Goal: Task Accomplishment & Management: Manage account settings

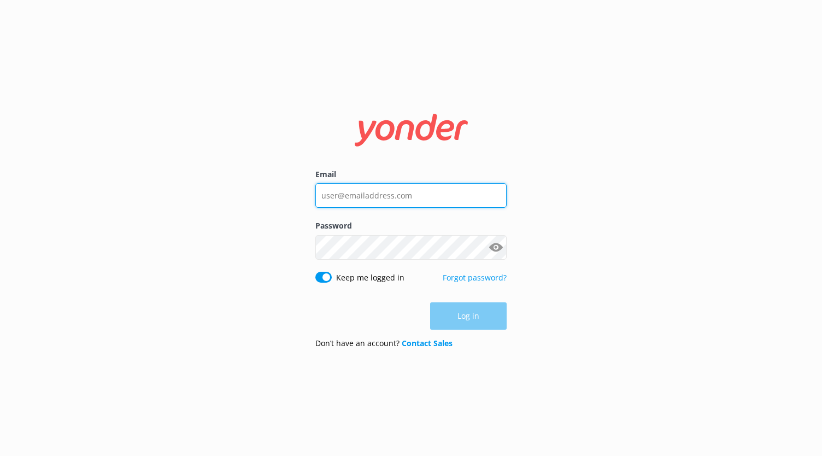
type input "[EMAIL_ADDRESS][DOMAIN_NAME]"
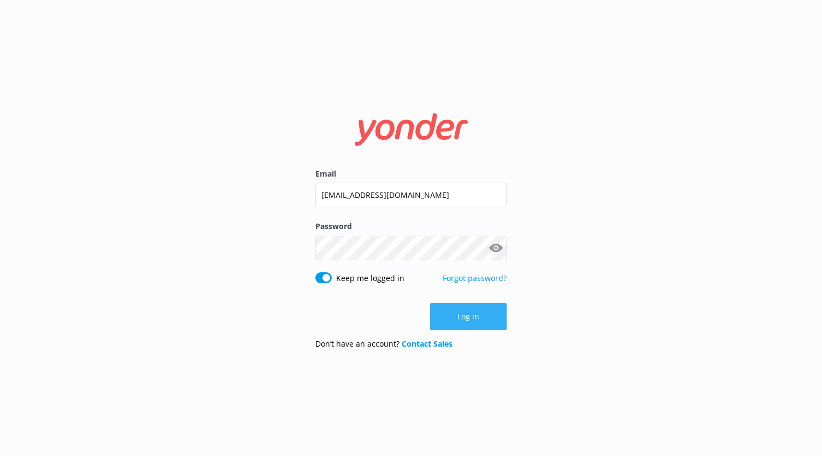
click at [467, 322] on div "Log in" at bounding box center [410, 316] width 191 height 27
click at [463, 320] on button "Log in" at bounding box center [468, 316] width 76 height 27
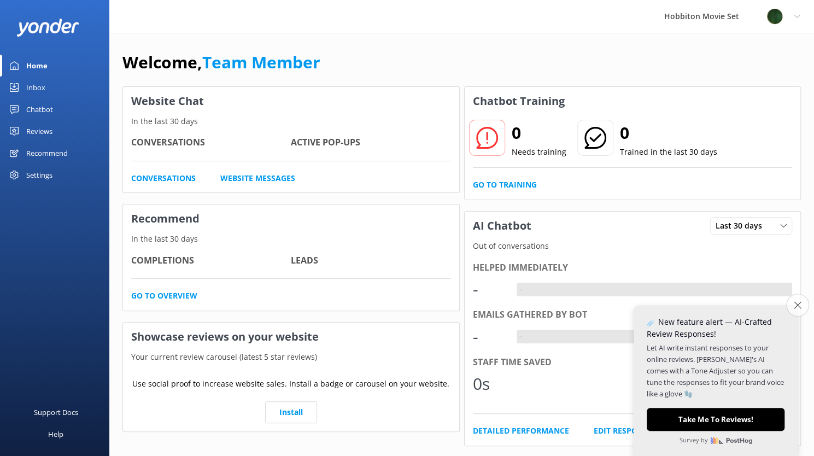
click at [799, 307] on icon "Close survey" at bounding box center [796, 304] width 7 height 7
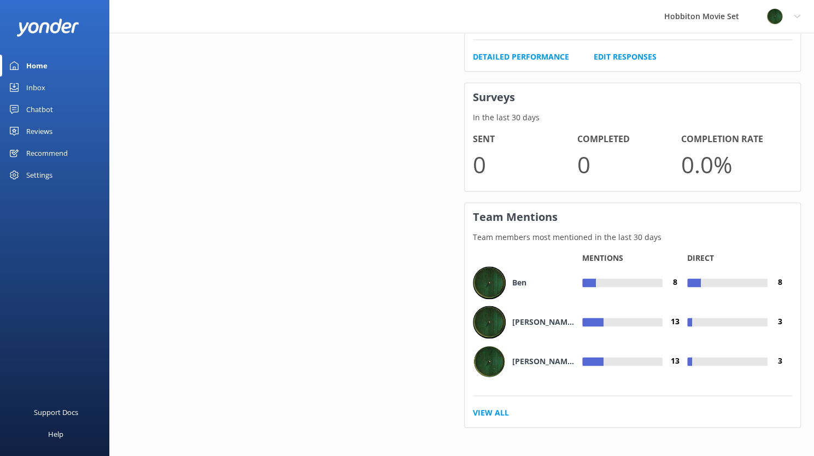
scroll to position [753, 0]
click at [48, 123] on div "Reviews" at bounding box center [39, 131] width 26 height 22
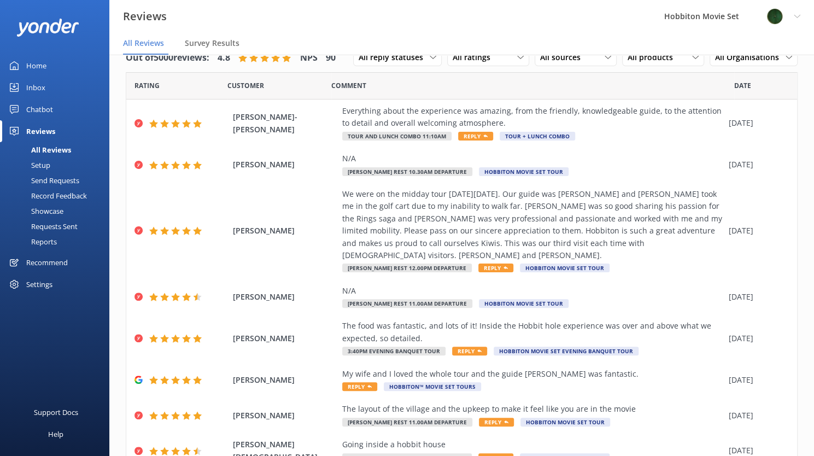
click at [66, 226] on div "Requests Sent" at bounding box center [42, 226] width 71 height 15
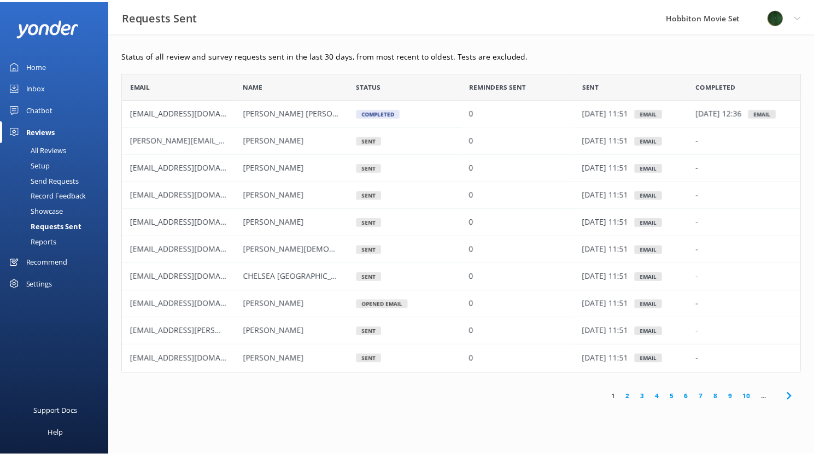
scroll to position [293, 678]
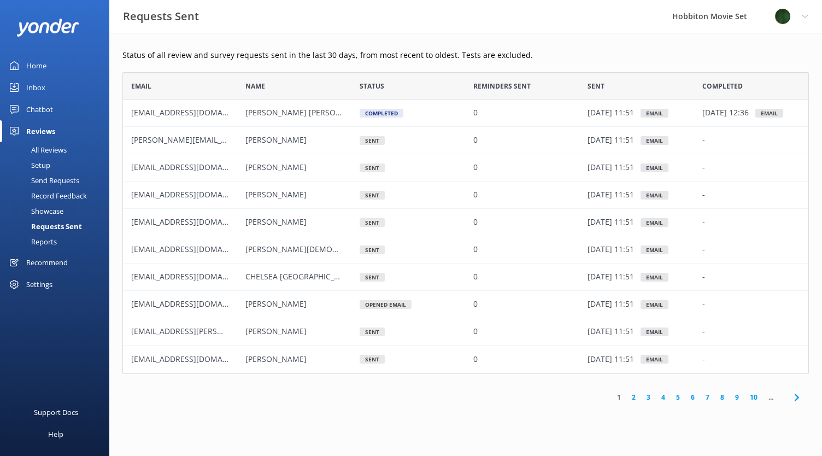
click at [47, 239] on div "Reports" at bounding box center [32, 241] width 50 height 15
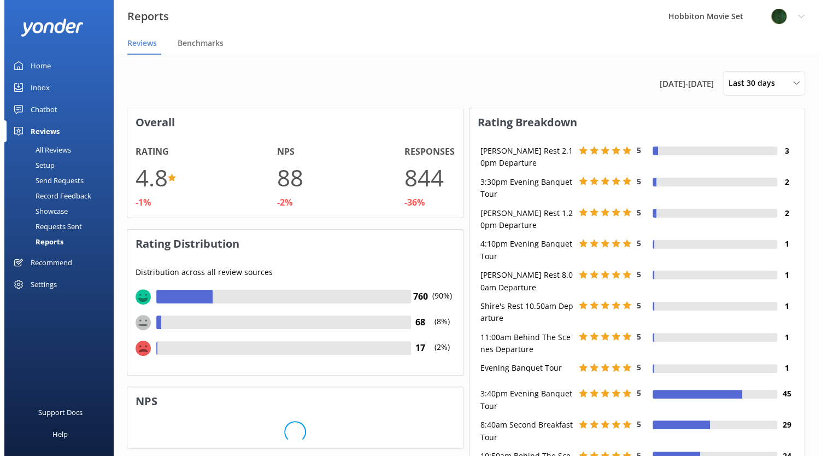
scroll to position [163, 327]
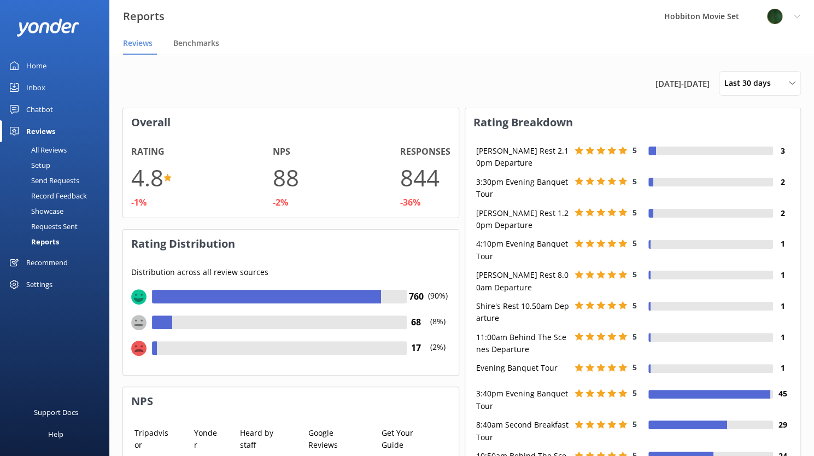
click at [54, 210] on div "Showcase" at bounding box center [35, 210] width 57 height 15
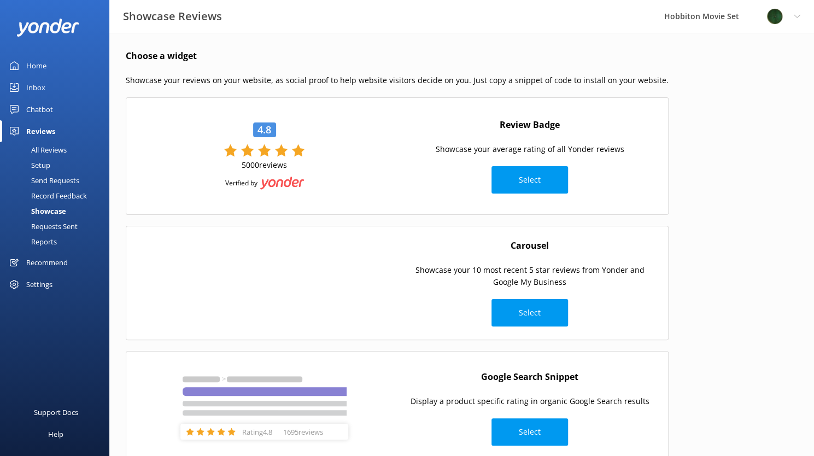
click at [60, 190] on div "Record Feedback" at bounding box center [47, 195] width 80 height 15
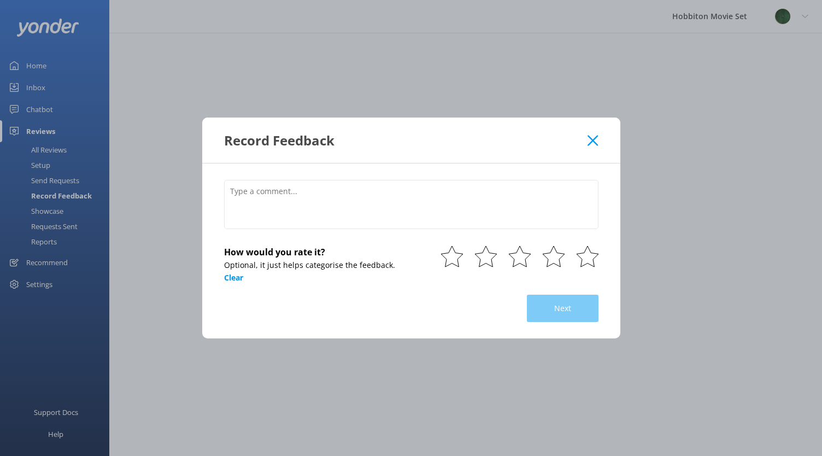
click at [588, 135] on icon at bounding box center [592, 140] width 10 height 11
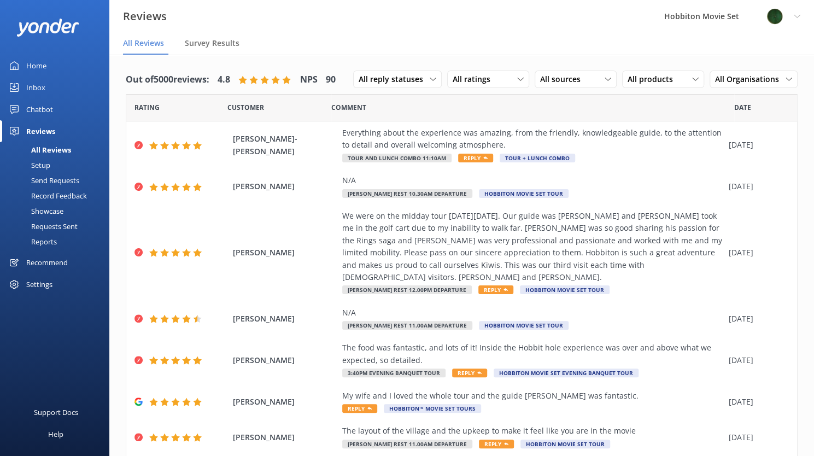
click at [55, 178] on div "Send Requests" at bounding box center [43, 180] width 73 height 15
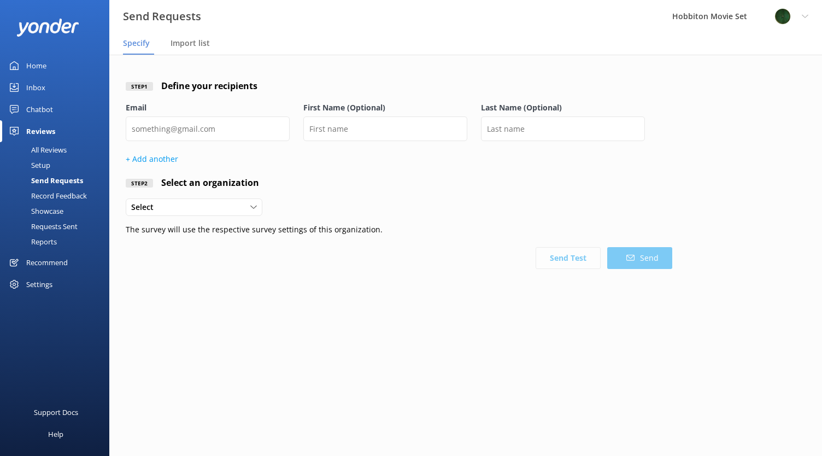
click at [33, 280] on div "Settings" at bounding box center [39, 284] width 26 height 22
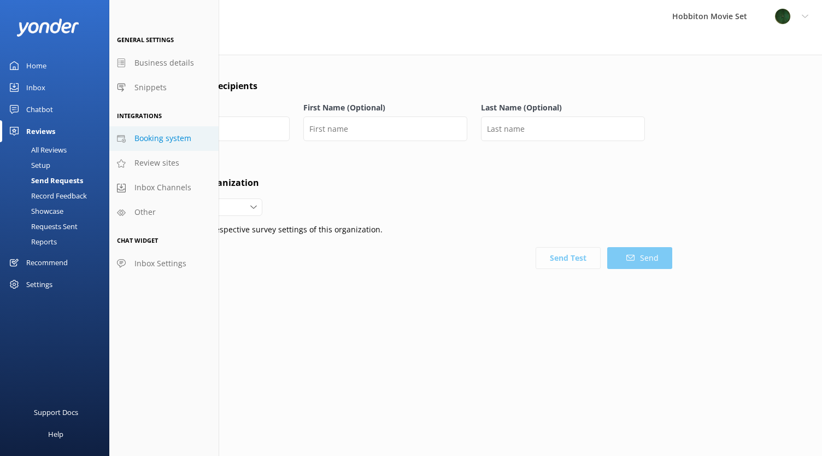
click at [164, 140] on span "Booking system" at bounding box center [162, 138] width 57 height 12
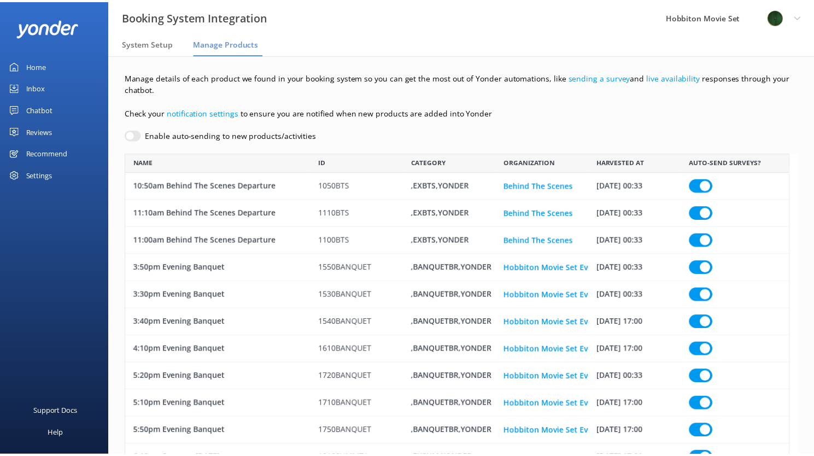
scroll to position [7715, 663]
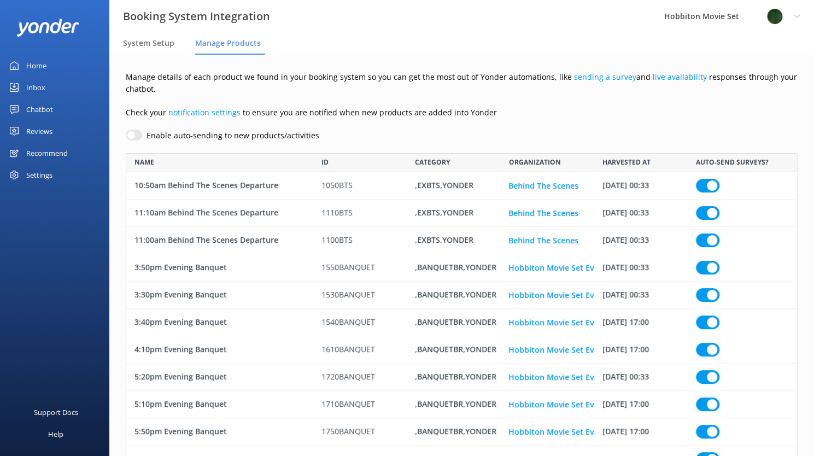
click at [244, 46] on span "Manage Products" at bounding box center [228, 43] width 66 height 11
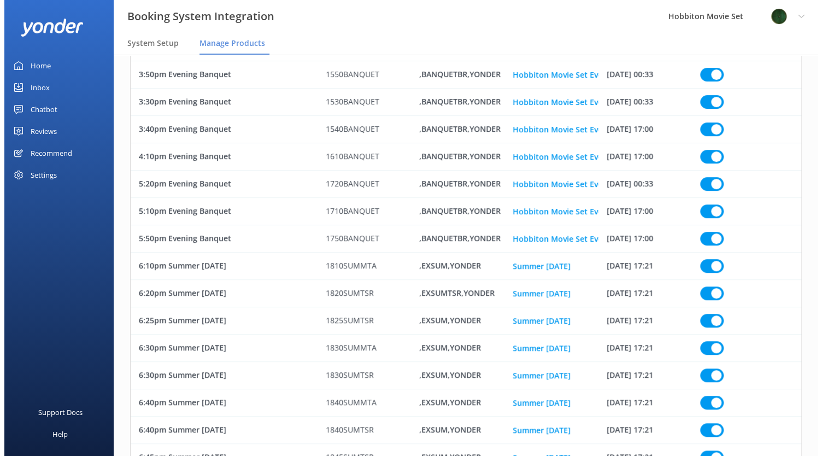
scroll to position [0, 0]
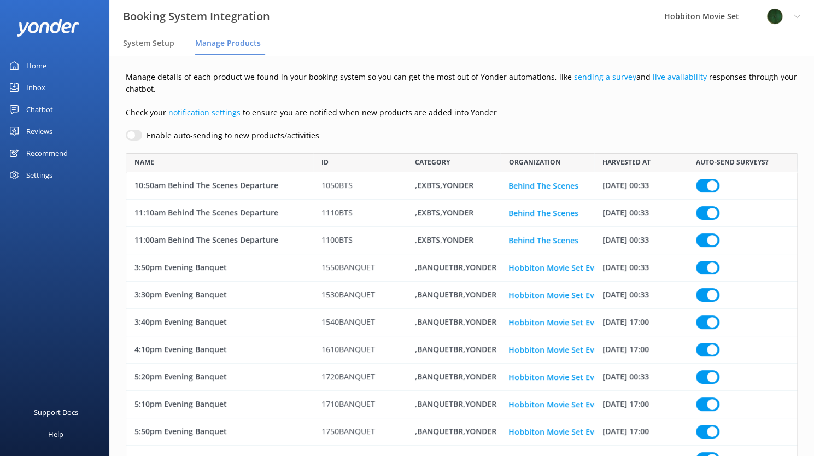
click at [47, 175] on div "Settings" at bounding box center [39, 175] width 26 height 22
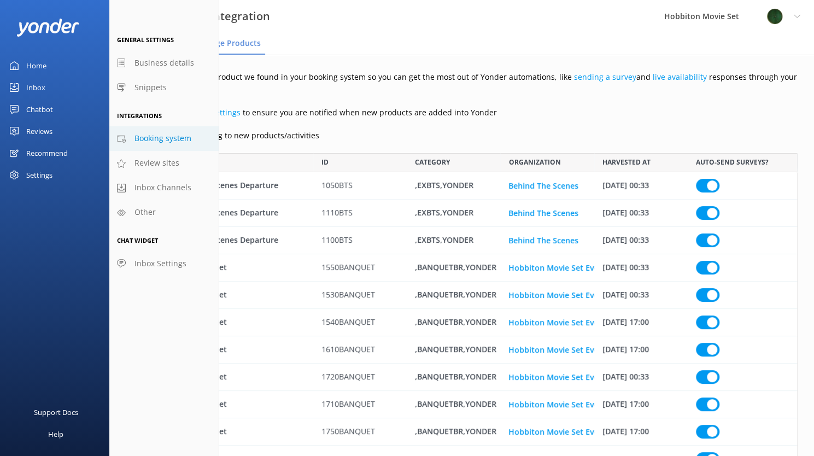
click at [242, 45] on span "Manage Products" at bounding box center [228, 43] width 66 height 11
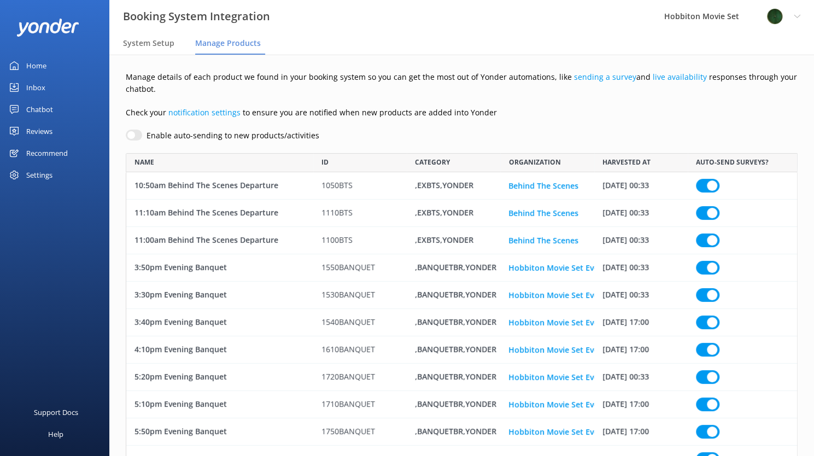
click at [67, 169] on div "Settings" at bounding box center [54, 175] width 109 height 22
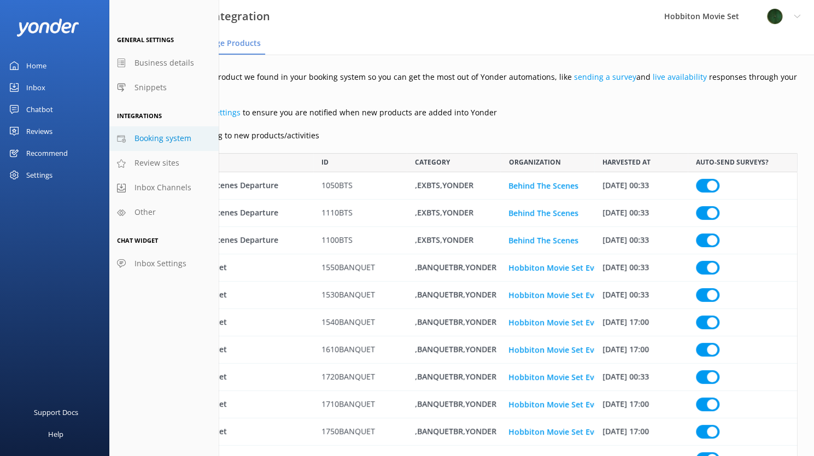
click at [155, 137] on span "Booking system" at bounding box center [162, 138] width 57 height 12
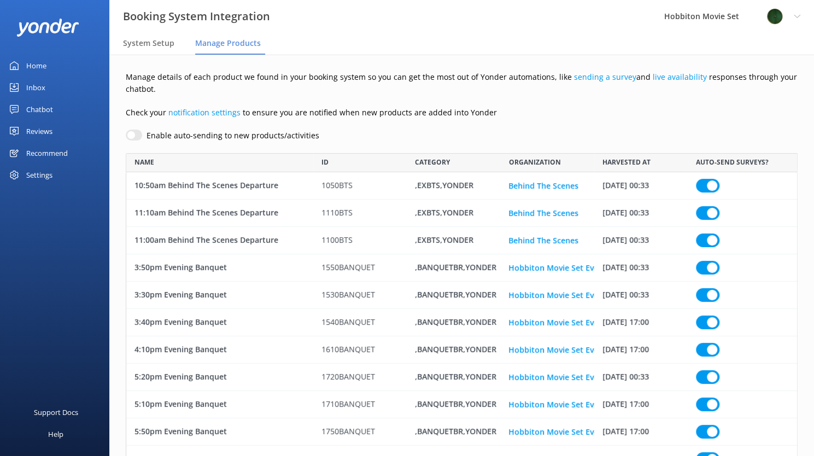
click at [62, 134] on link "Reviews" at bounding box center [54, 131] width 109 height 22
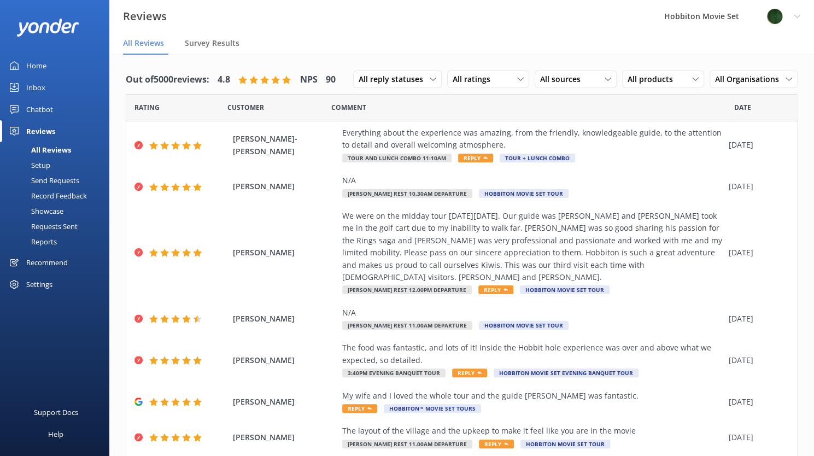
click at [33, 277] on div "Settings" at bounding box center [39, 284] width 26 height 22
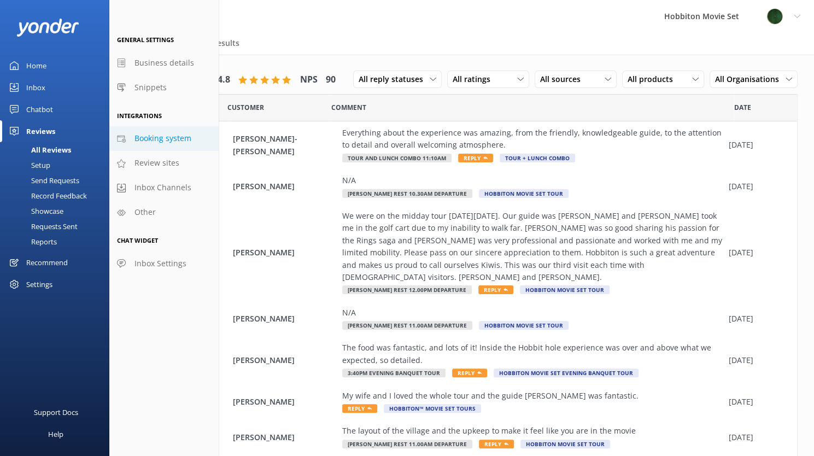
click at [151, 144] on span "Booking system" at bounding box center [162, 138] width 57 height 12
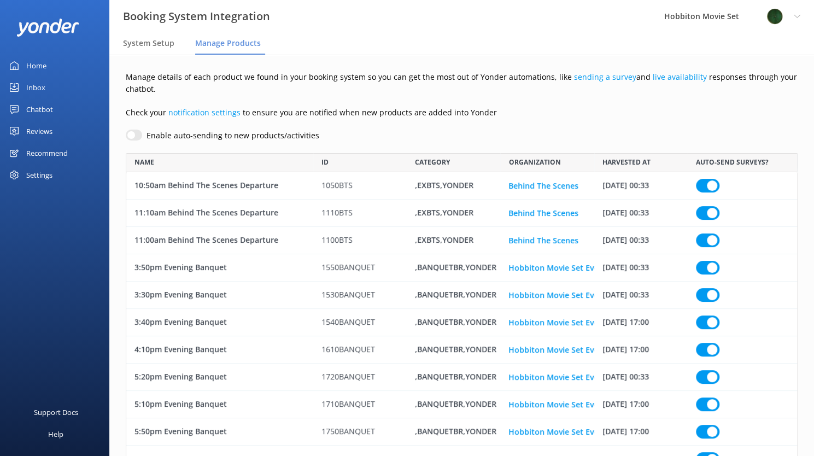
scroll to position [7715, 663]
